Goal: Find specific page/section: Find specific page/section

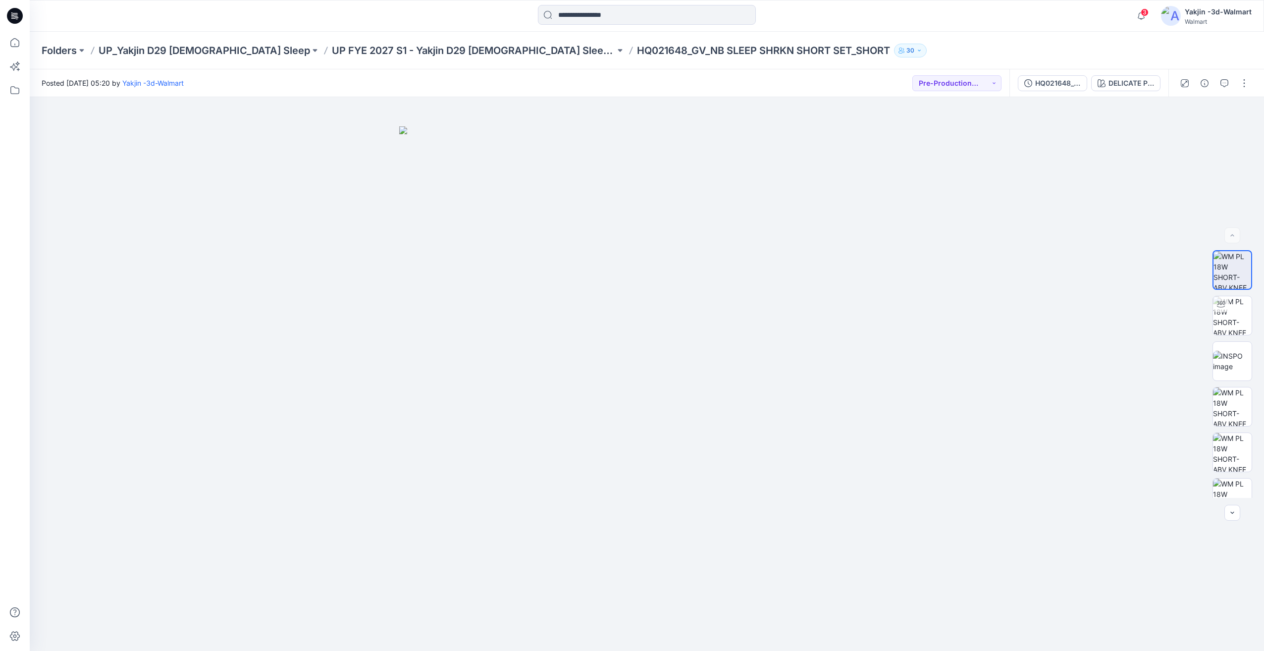
click at [447, 59] on div "Folders UP_Yakjin D29 [DEMOGRAPHIC_DATA] Sleep UP FYE 2027 S1 - Yakjin D29 [DEM…" at bounding box center [647, 51] width 1234 height 38
click at [446, 53] on p "UP FYE 2027 S1 - Yakjin D29 [DEMOGRAPHIC_DATA] Sleepwear" at bounding box center [473, 51] width 283 height 14
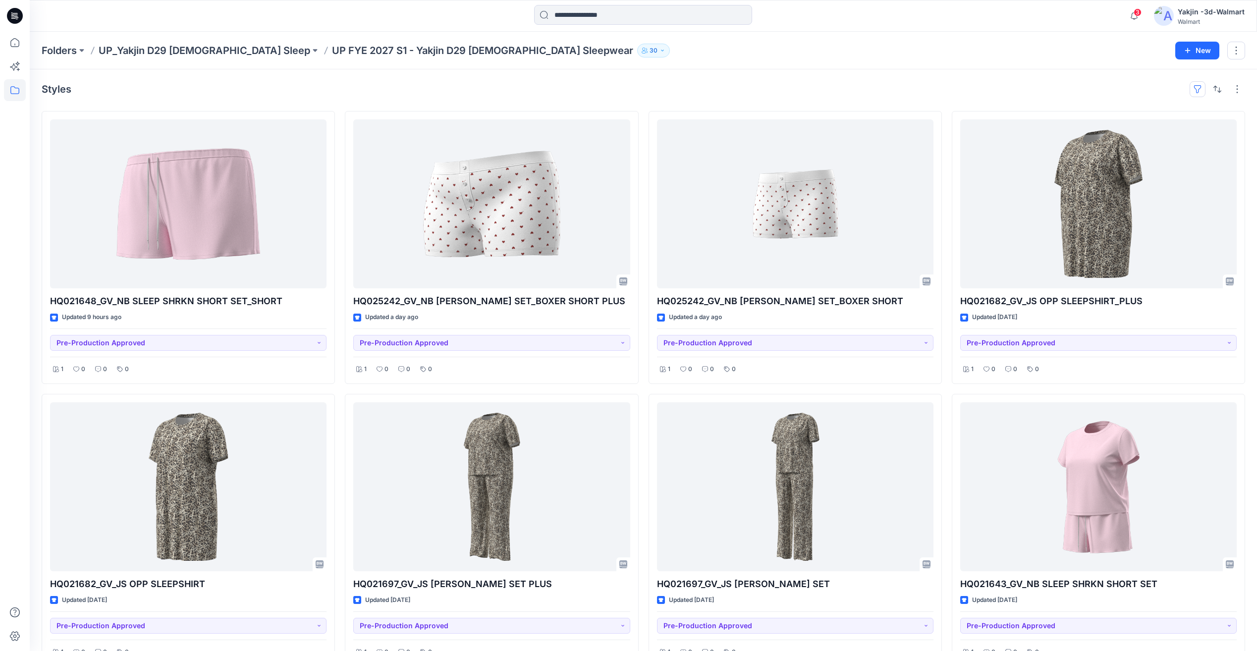
click at [1202, 89] on button "button" at bounding box center [1197, 89] width 16 height 16
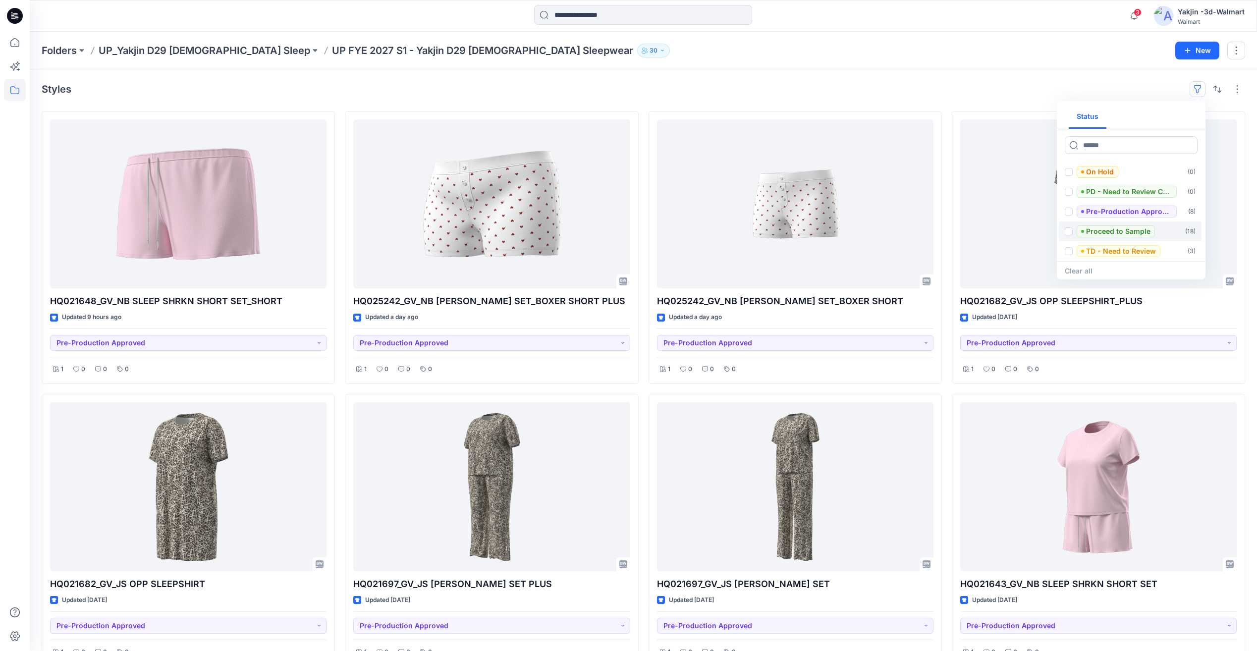
click at [1072, 230] on span at bounding box center [1068, 231] width 8 height 8
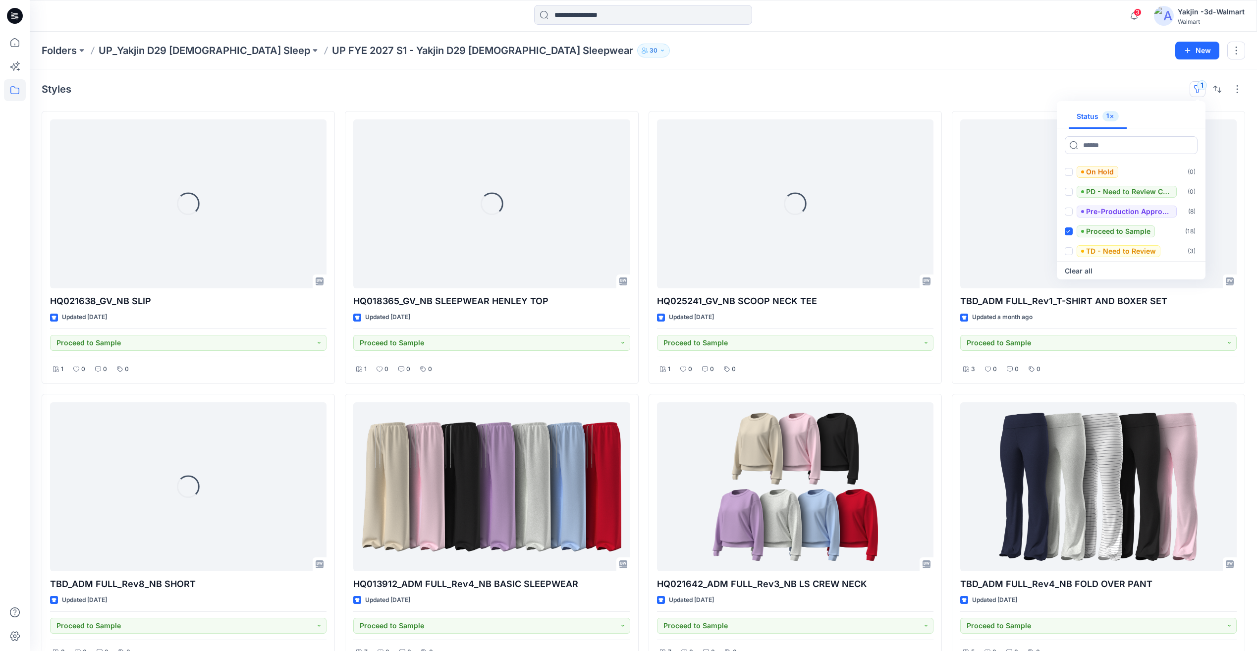
click at [1036, 50] on div "Folders UP_Yakjin D29 [DEMOGRAPHIC_DATA] Sleep UP FYE 2027 S1 - Yakjin D29 [DEM…" at bounding box center [605, 51] width 1126 height 14
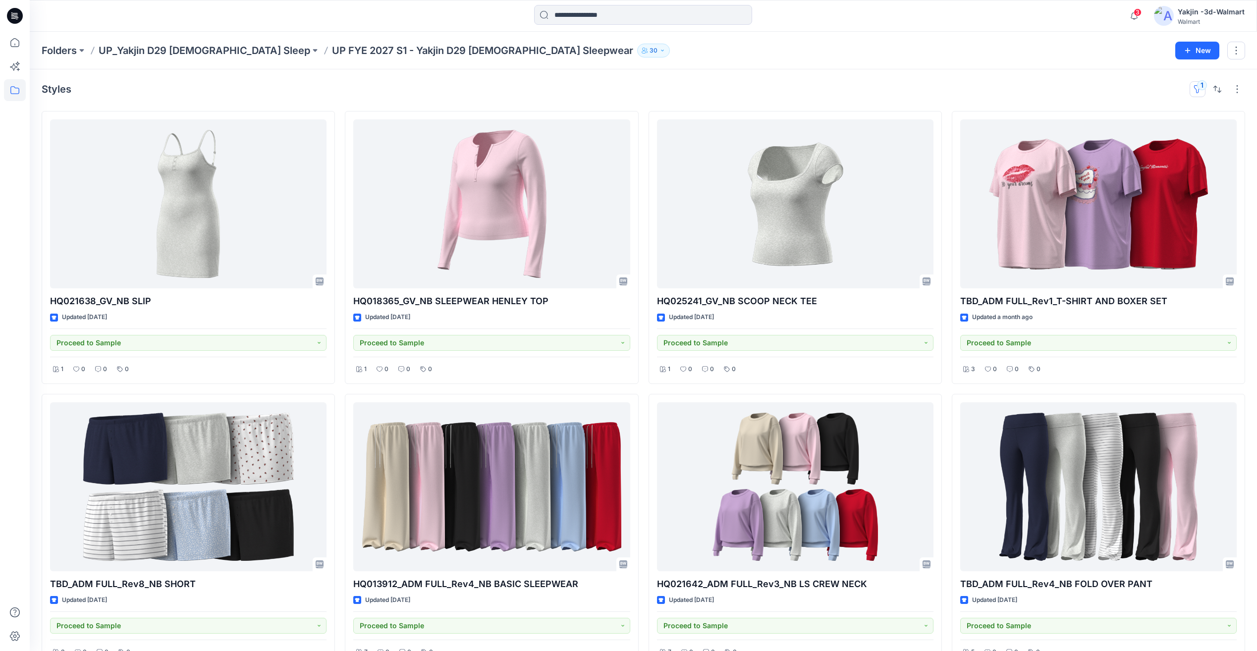
click at [1195, 90] on button "1" at bounding box center [1197, 89] width 16 height 16
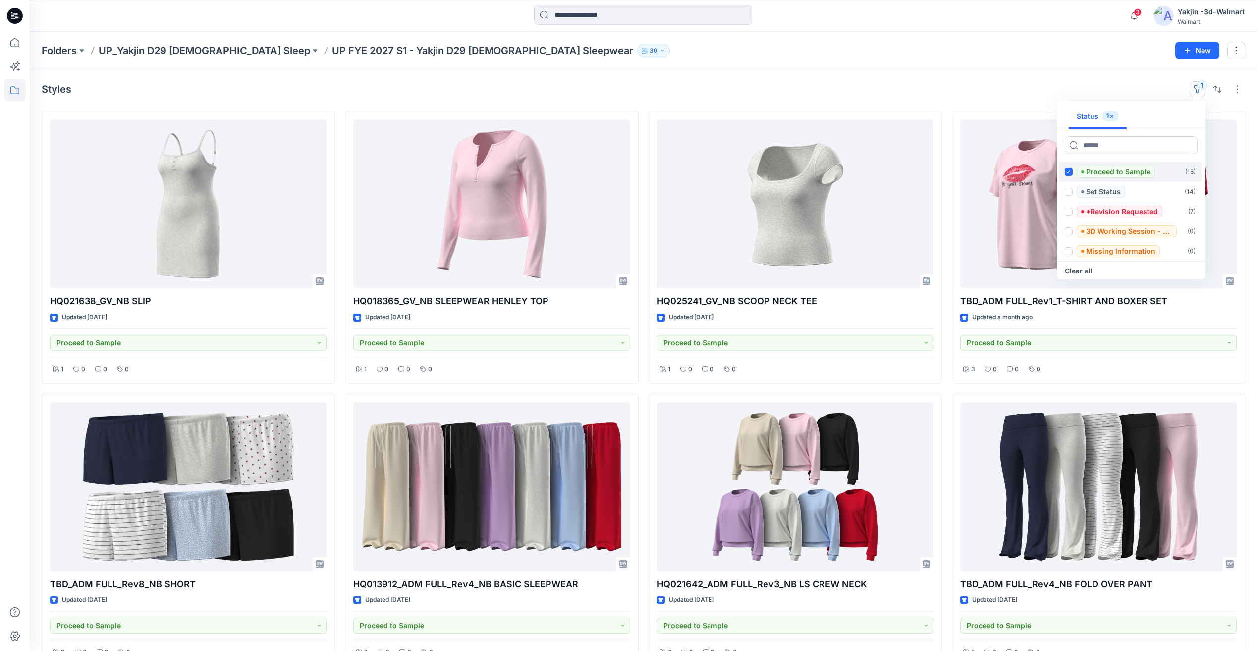
click at [1069, 170] on icon at bounding box center [1068, 171] width 4 height 3
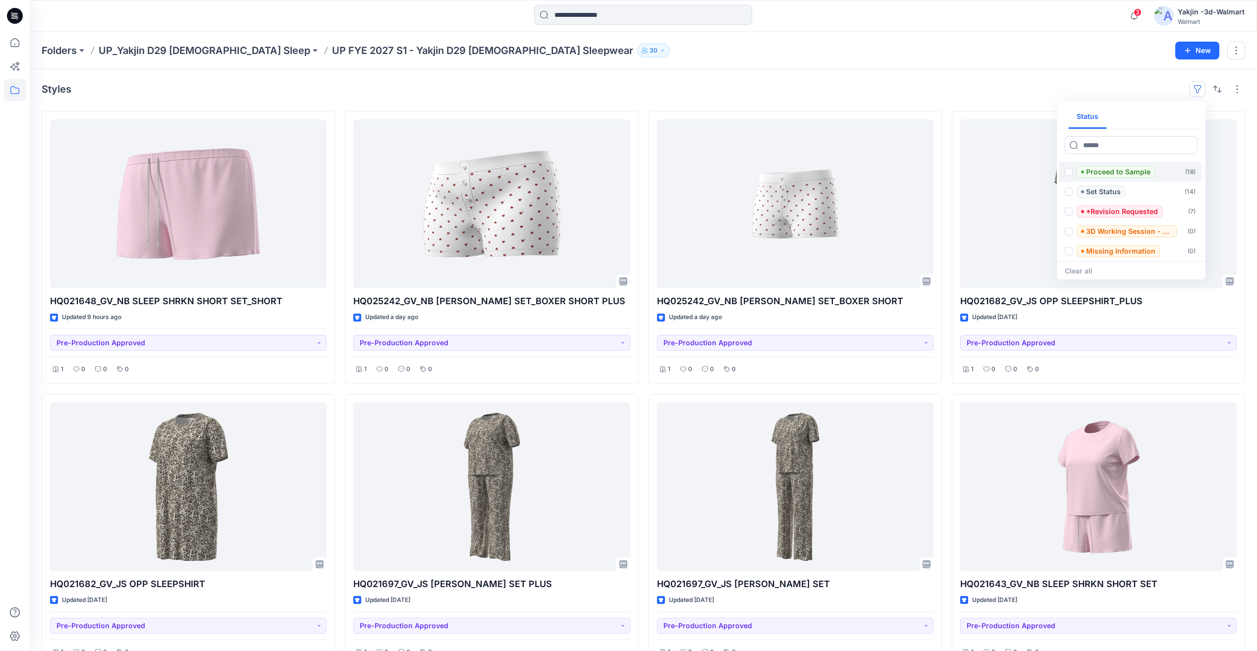
click at [1008, 84] on div "Styles Status Proceed to Sample ( 18 ) Set Status ( 14 ) *Revision Requested ( …" at bounding box center [643, 89] width 1203 height 16
